Goal: Check status

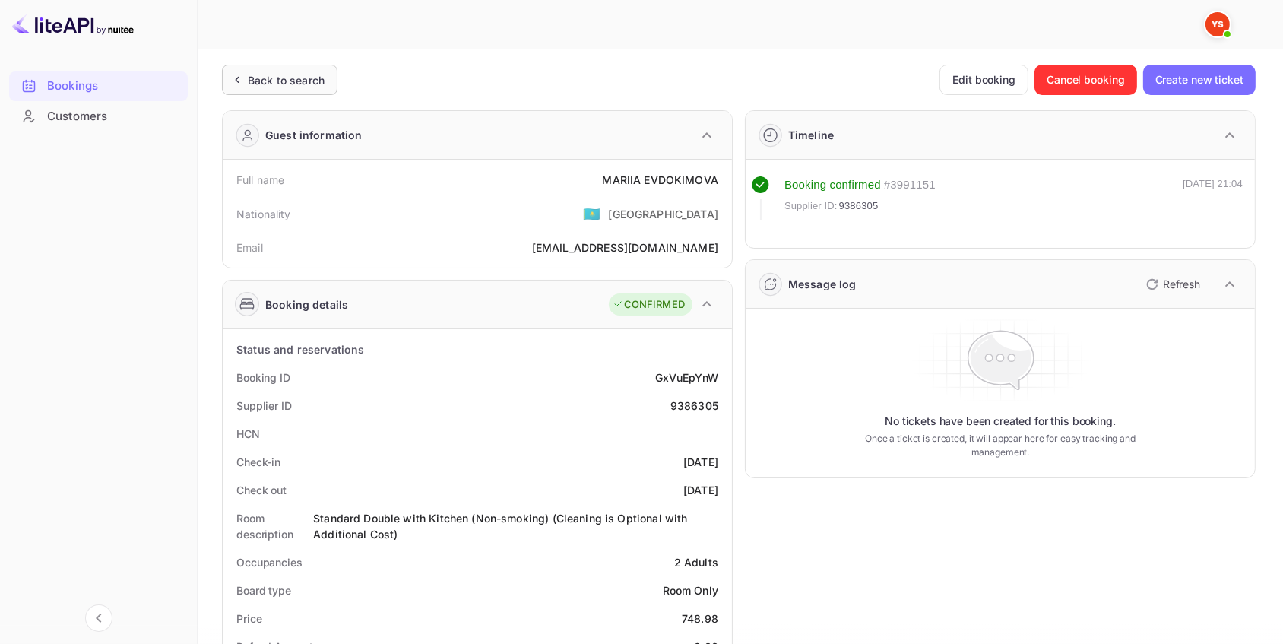
click at [311, 76] on div "Back to search" at bounding box center [286, 80] width 77 height 16
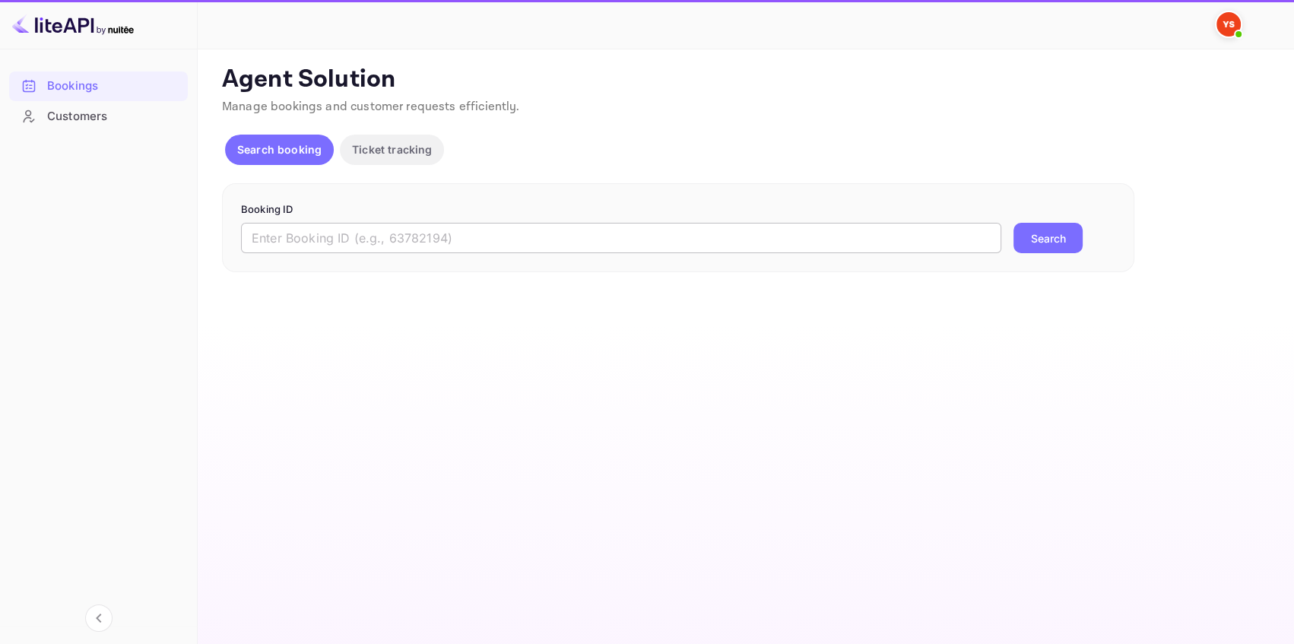
click at [326, 237] on input "text" at bounding box center [621, 238] width 760 height 30
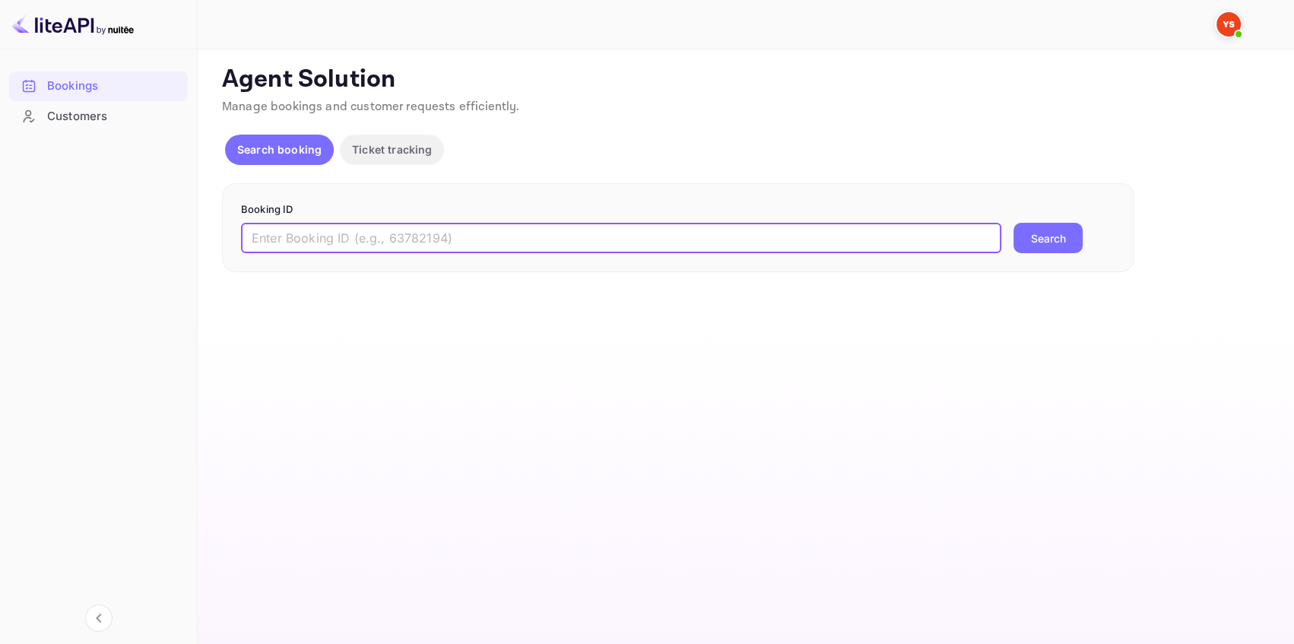
paste input "Партнер: 🏨 Nuitee ID партнера: нет Номер заказа: 9634103"
drag, startPoint x: 642, startPoint y: 240, endPoint x: 106, endPoint y: 224, distance: 536.2
click at [110, 224] on div "Bookings Customers Now you can check your travel website directly from the link…" at bounding box center [647, 322] width 1294 height 644
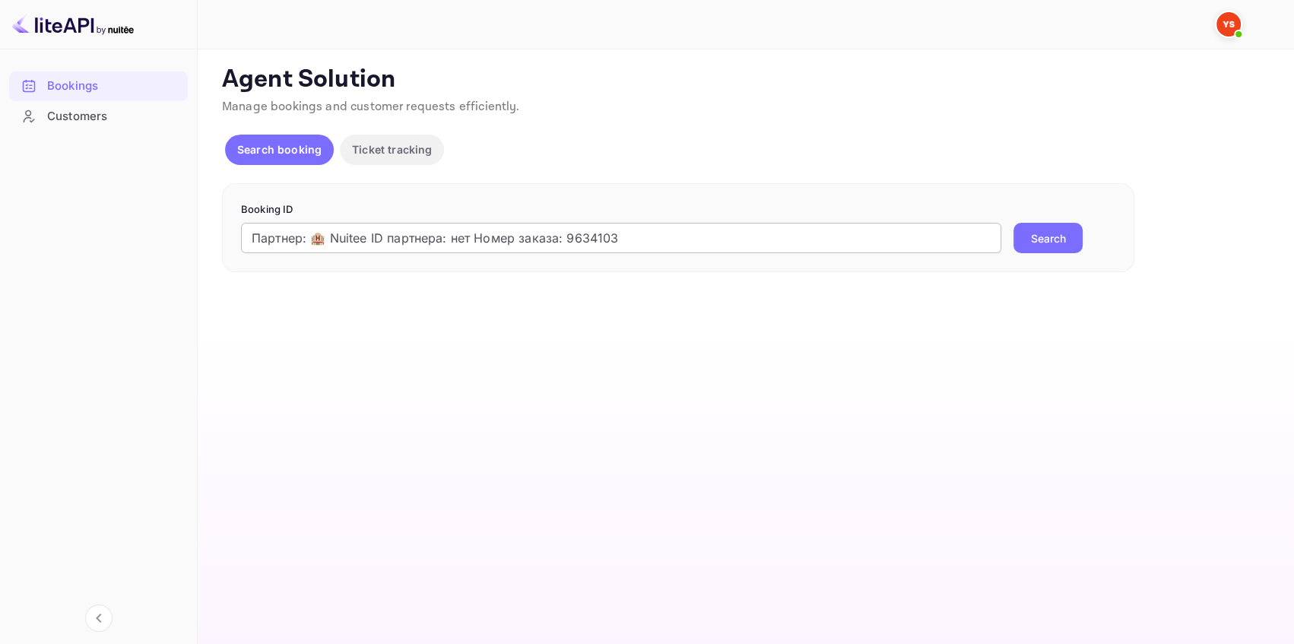
click at [878, 244] on input "Партнер: 🏨 Nuitee ID партнера: нет Номер заказа: 9634103" at bounding box center [621, 238] width 760 height 30
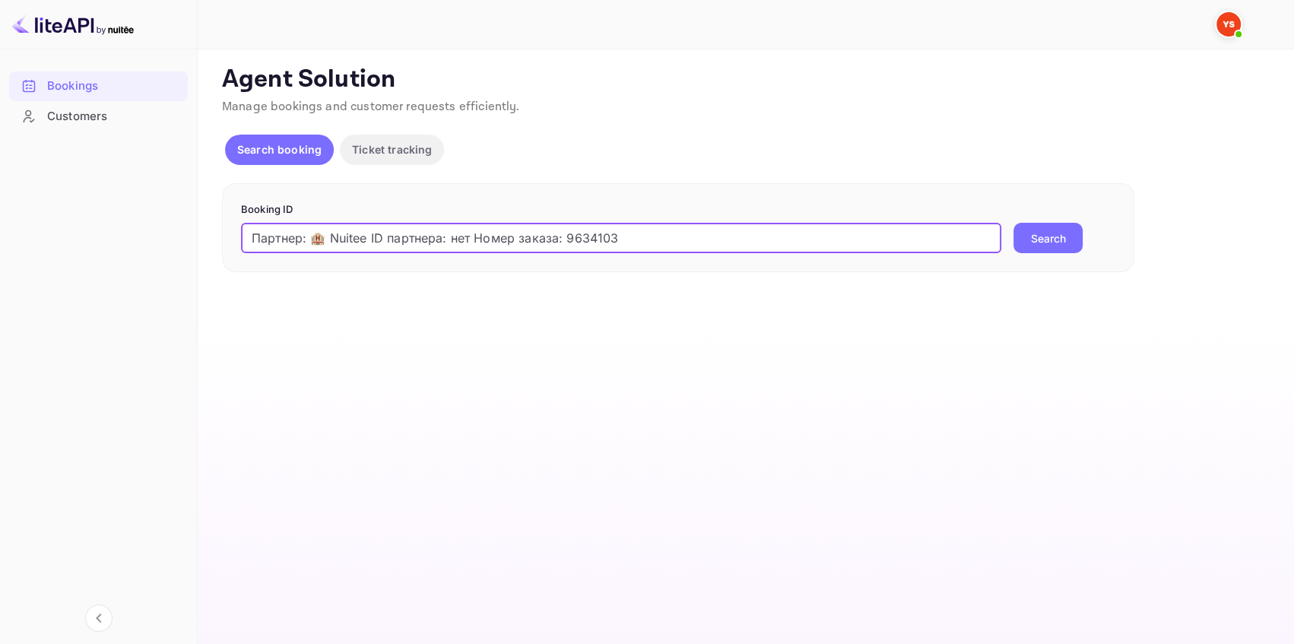
drag, startPoint x: 854, startPoint y: 242, endPoint x: 139, endPoint y: 237, distance: 714.7
click at [139, 237] on div "Bookings Customers Now you can check your travel website directly from the link…" at bounding box center [647, 322] width 1294 height 644
paste input "text"
type input "9634103"
drag, startPoint x: 1090, startPoint y: 239, endPoint x: 1066, endPoint y: 243, distance: 24.5
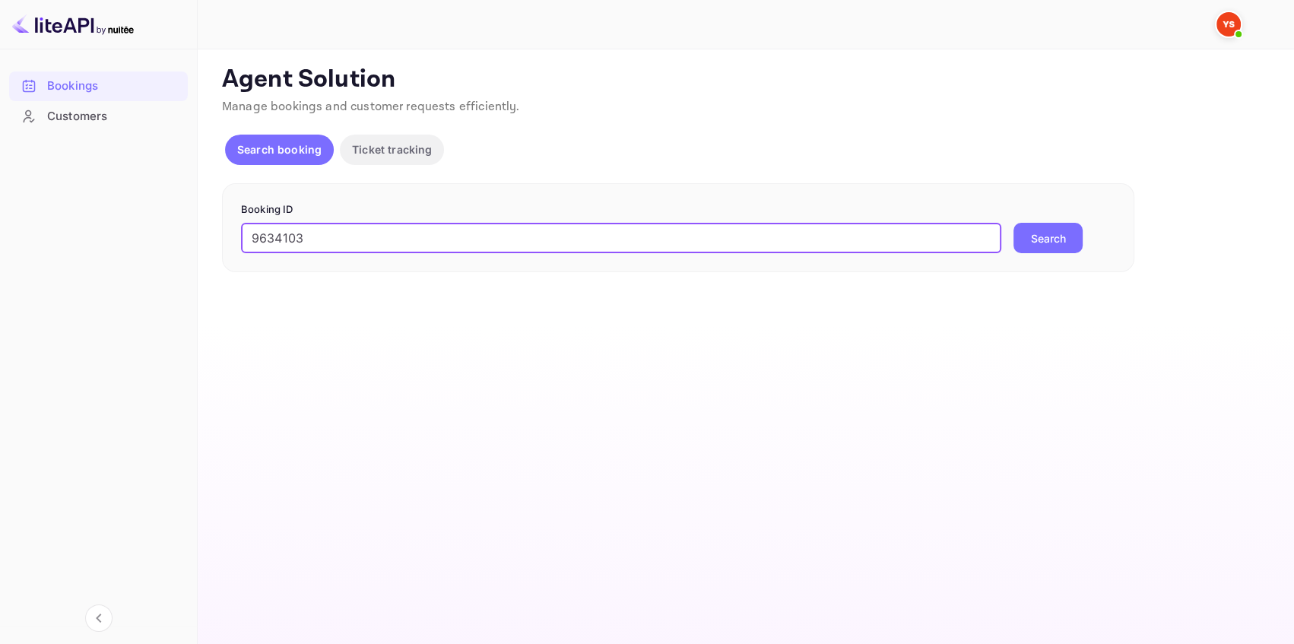
click at [1088, 239] on div "9634103 ​ Search" at bounding box center [678, 238] width 874 height 30
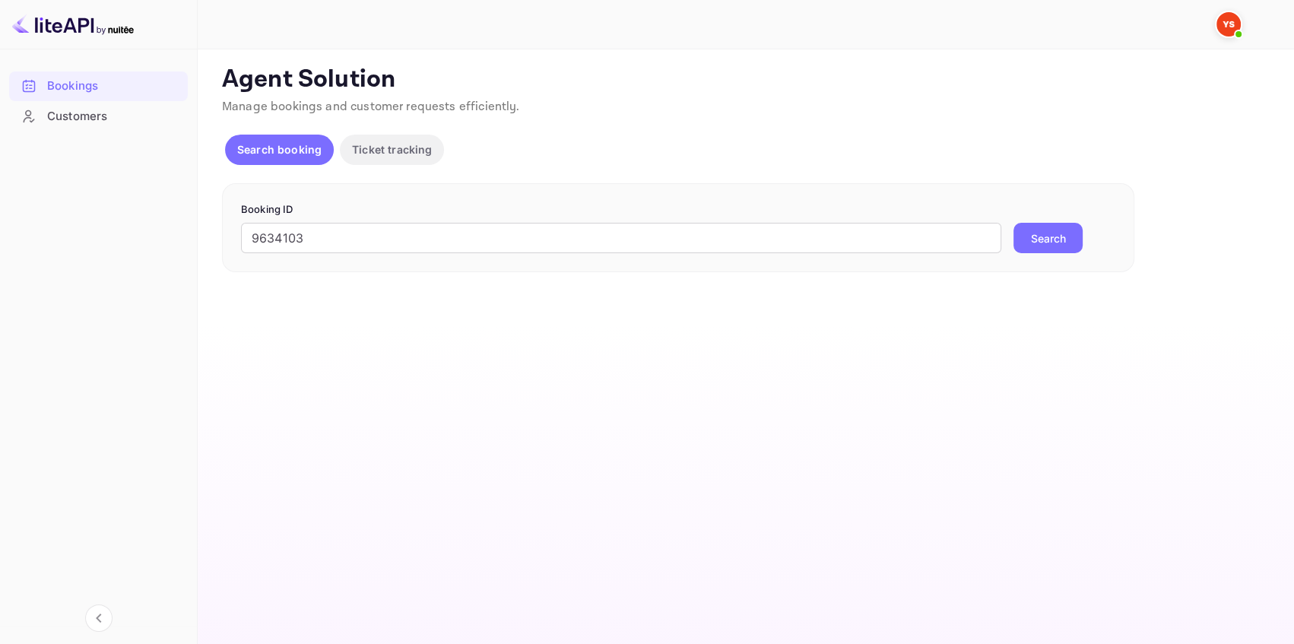
click at [1066, 243] on button "Search" at bounding box center [1047, 238] width 69 height 30
